Goal: Find specific page/section: Find specific page/section

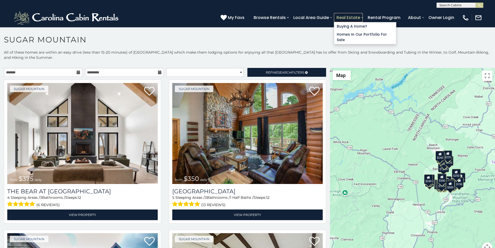
click at [363, 15] on link "Real Estate" at bounding box center [348, 17] width 29 height 9
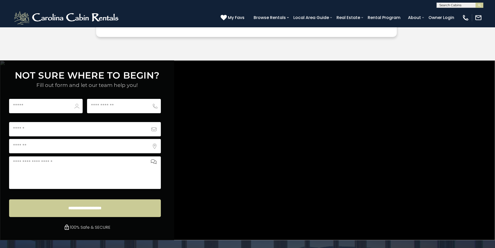
scroll to position [1936, 0]
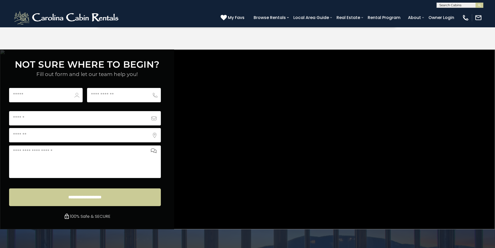
click at [478, 5] on img "submit" at bounding box center [480, 5] width 4 height 4
